Goal: Find contact information: Find contact information

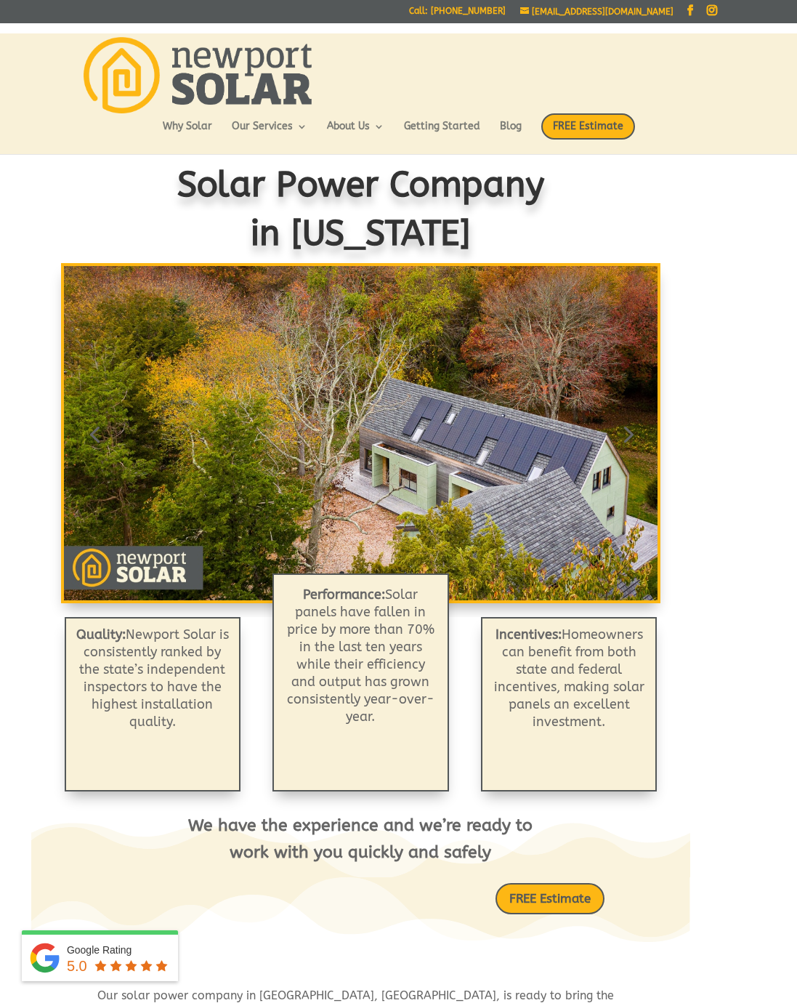
click at [193, 129] on link "Why Solar" at bounding box center [187, 133] width 49 height 25
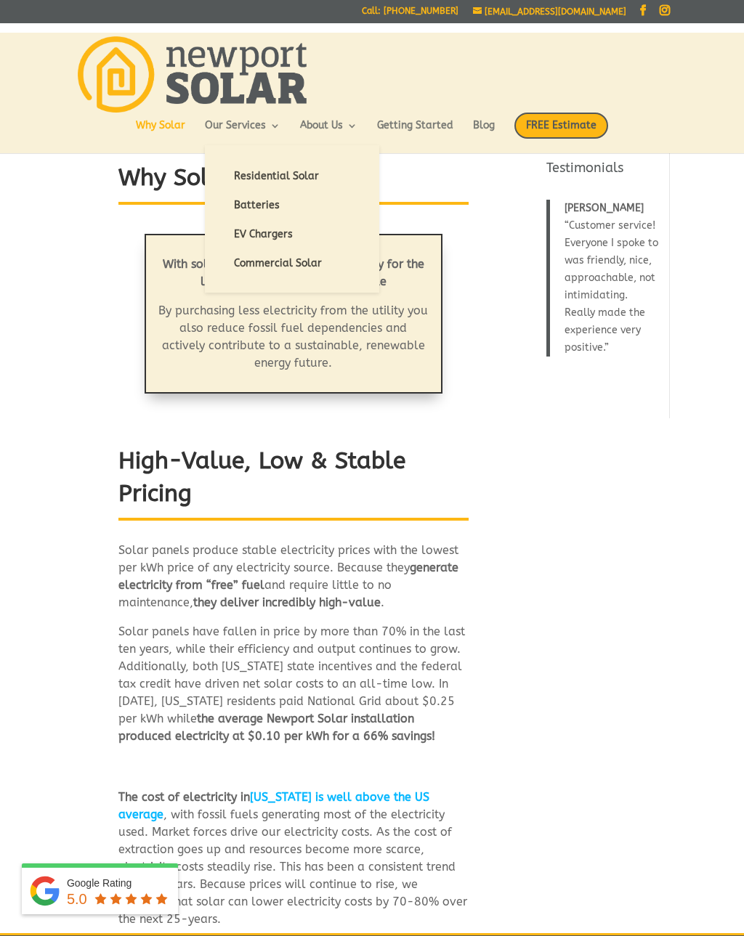
click at [270, 207] on link "Batteries" at bounding box center [291, 205] width 145 height 29
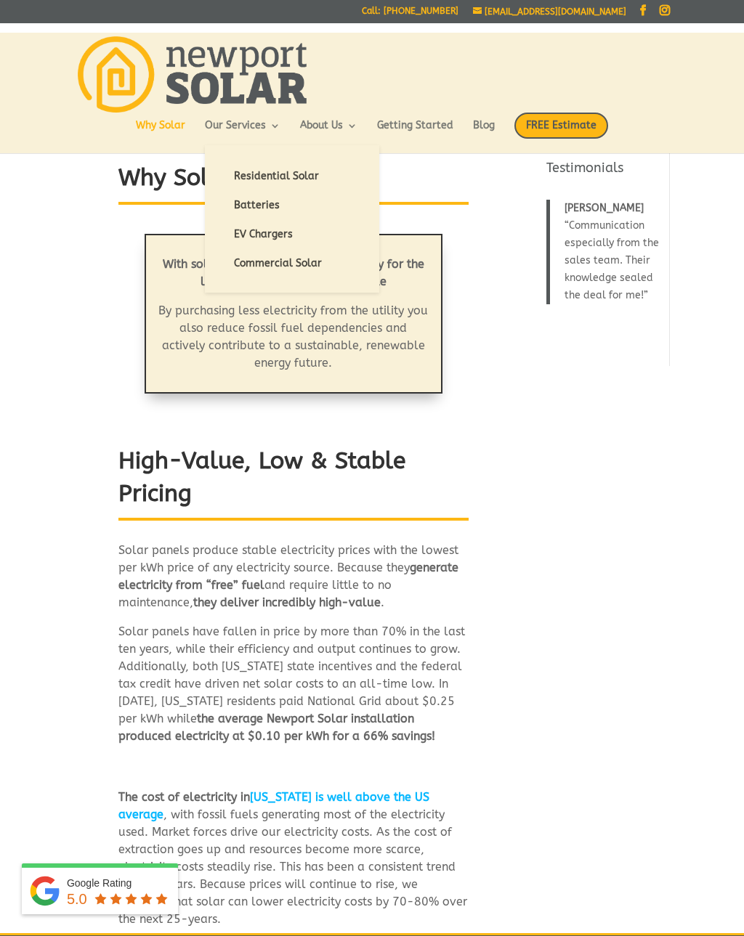
click at [272, 234] on link "EV Chargers" at bounding box center [291, 234] width 145 height 29
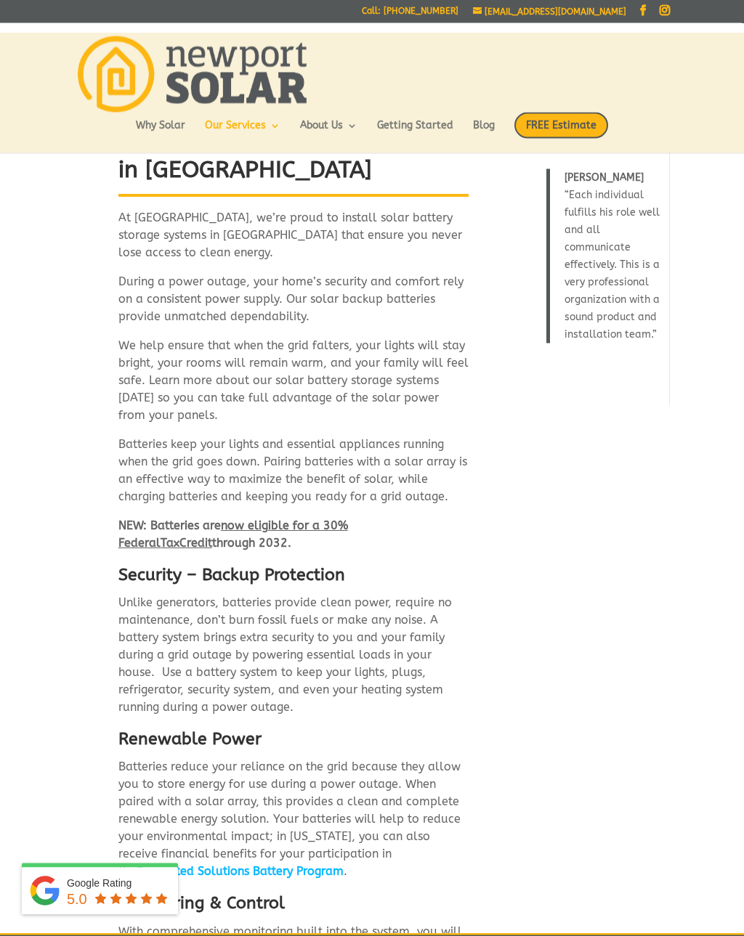
scroll to position [34, 0]
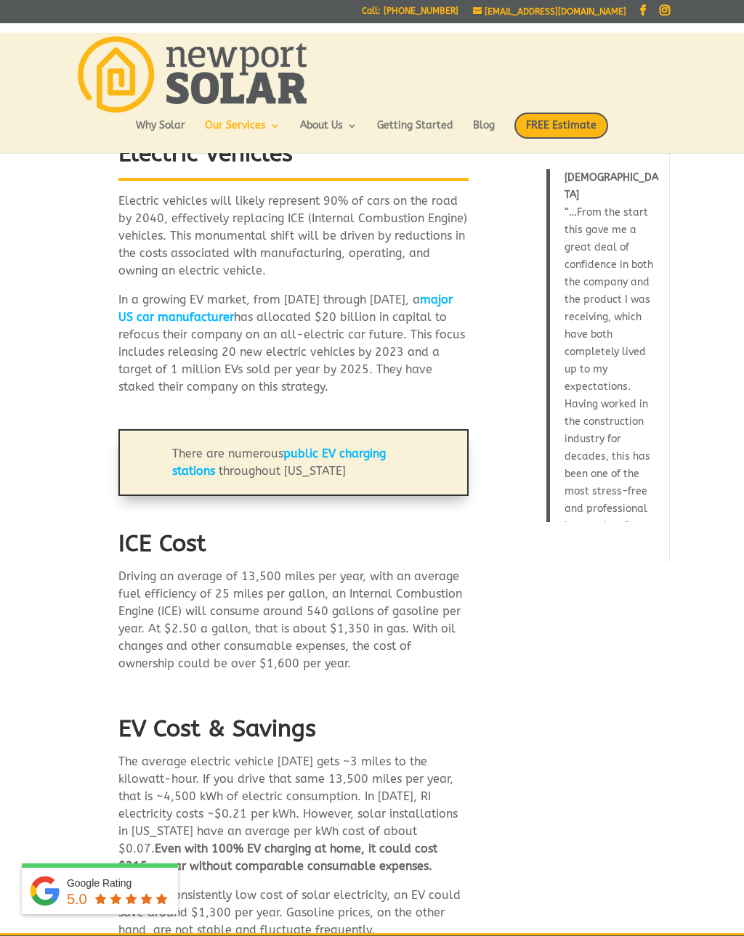
scroll to position [26, 0]
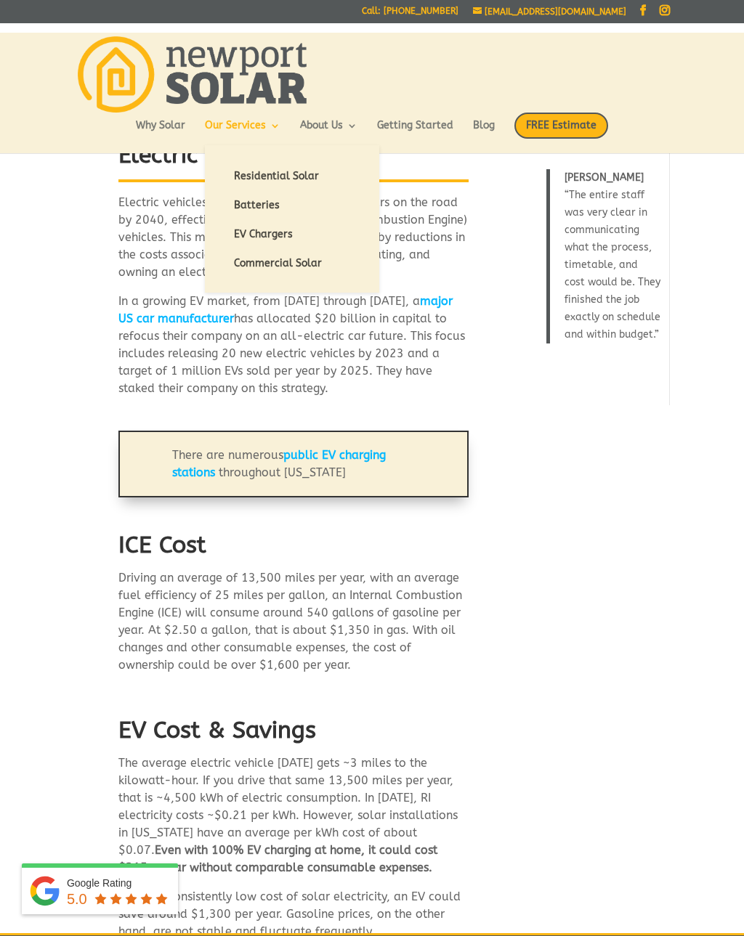
click at [293, 179] on link "Residential Solar" at bounding box center [291, 176] width 145 height 29
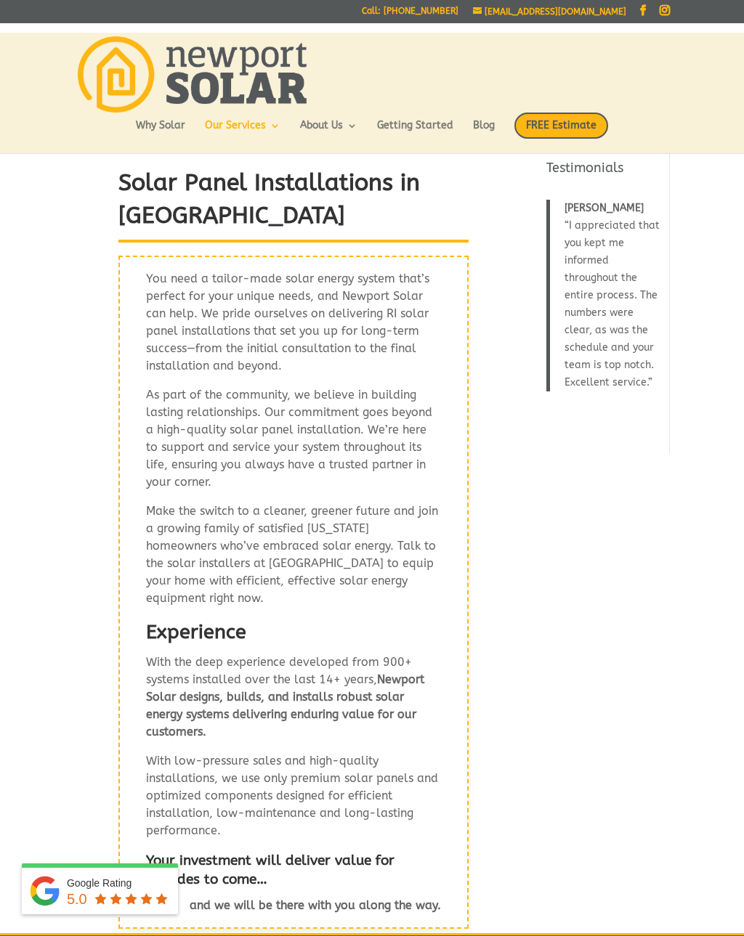
click at [418, 134] on link "Getting Started" at bounding box center [415, 133] width 76 height 25
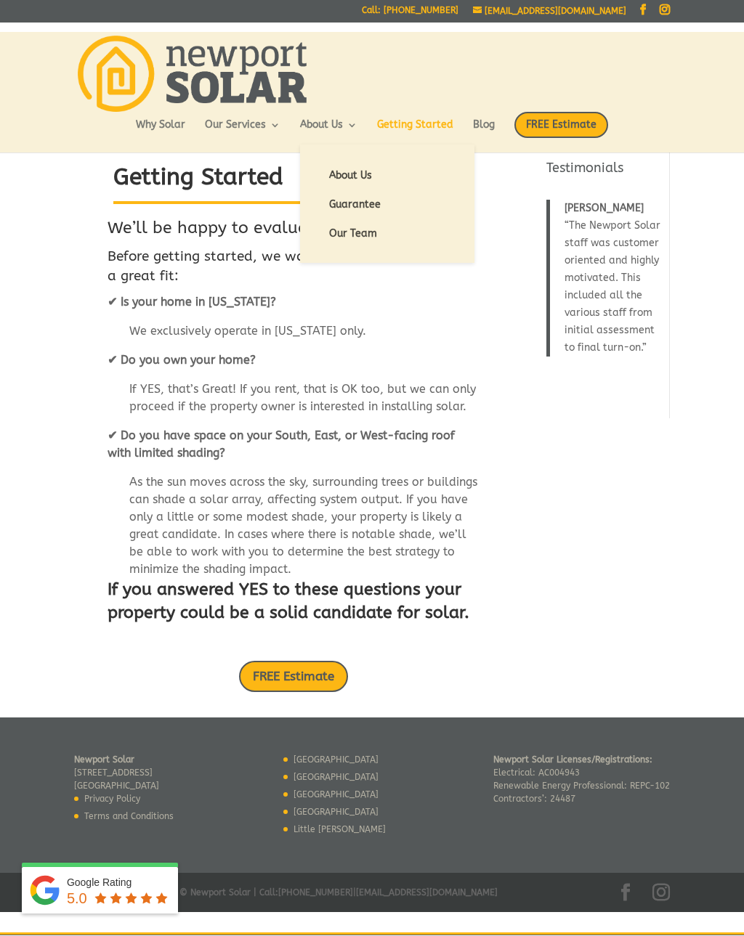
click at [363, 177] on link "About Us" at bounding box center [387, 176] width 145 height 29
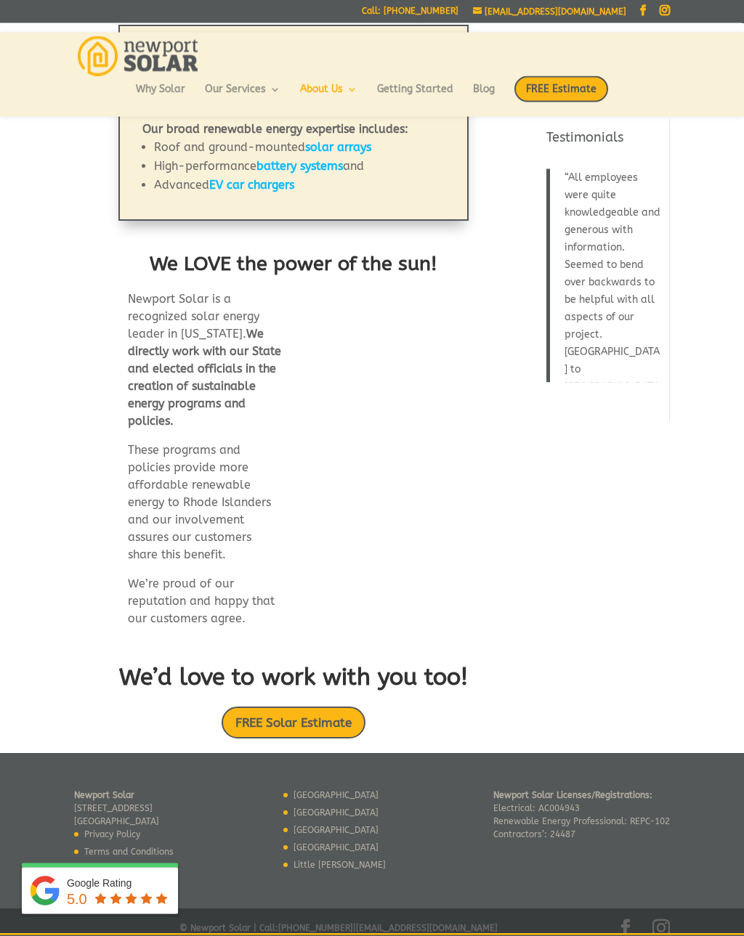
scroll to position [773, 0]
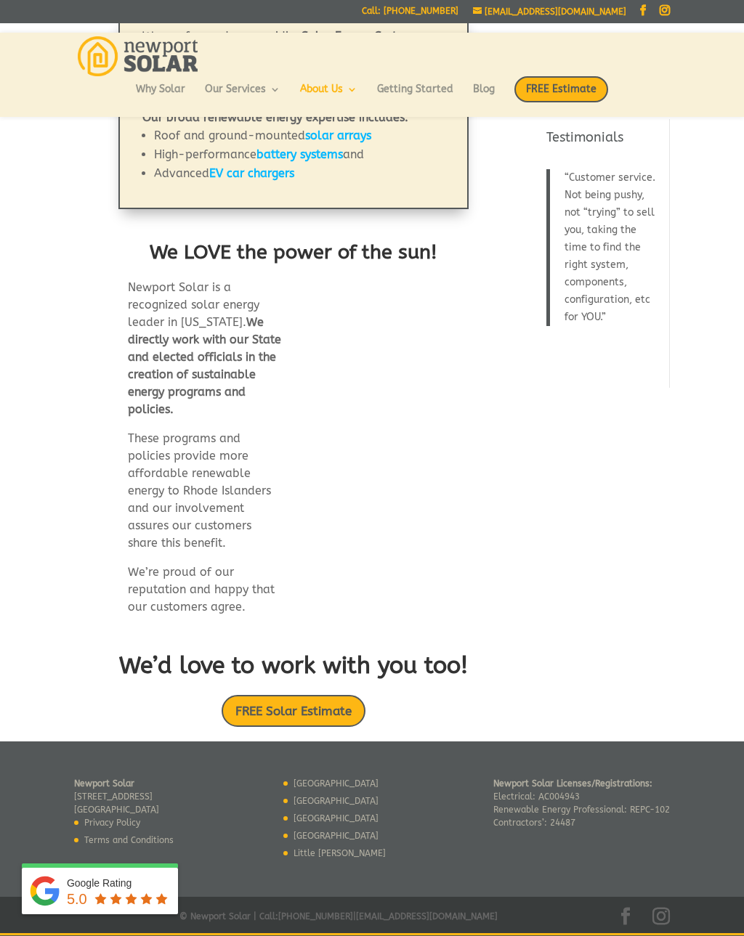
scroll to position [798, 0]
